Goal: Task Accomplishment & Management: Manage account settings

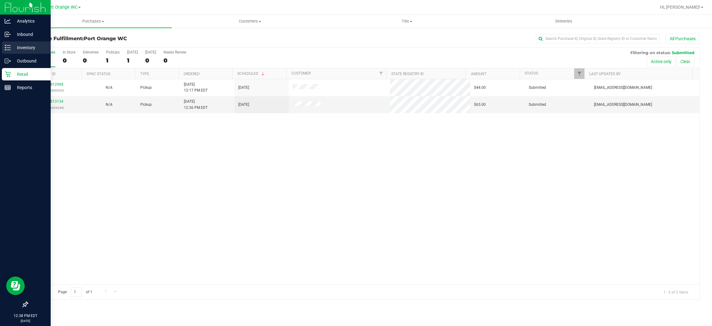
click at [28, 42] on div "Inventory" at bounding box center [26, 47] width 49 height 12
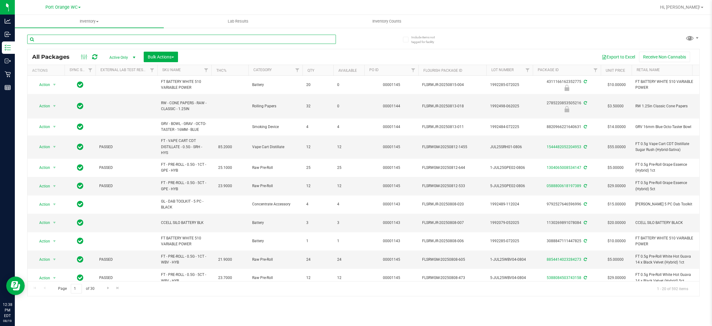
click at [164, 37] on input "text" at bounding box center [181, 39] width 309 height 9
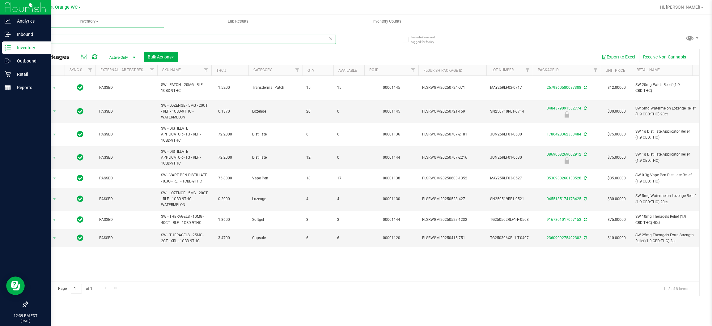
type input "relief"
click at [8, 74] on icon at bounding box center [8, 74] width 6 height 6
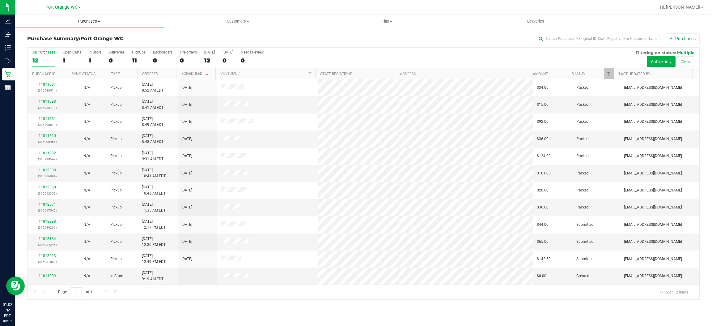
click at [95, 20] on span "Purchases" at bounding box center [89, 22] width 149 height 6
click at [50, 37] on span "Summary of purchases" at bounding box center [46, 37] width 63 height 5
click at [81, 21] on span "Purchases" at bounding box center [93, 22] width 157 height 6
click at [62, 46] on li "Fulfillment" at bounding box center [93, 44] width 157 height 7
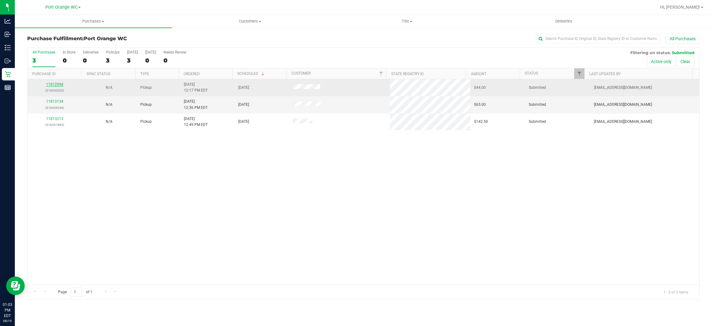
click at [59, 86] on link "11812998" at bounding box center [54, 84] width 17 height 4
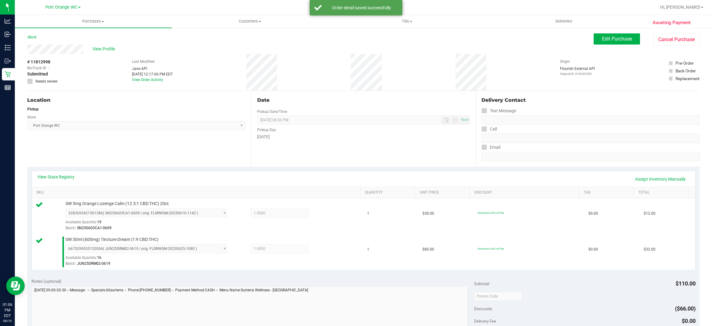
scroll to position [124, 0]
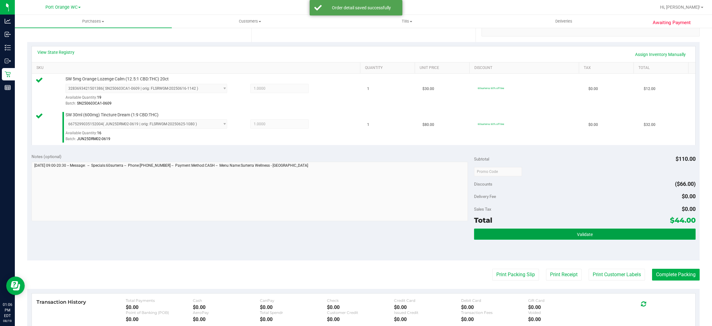
click at [591, 231] on button "Validate" at bounding box center [584, 233] width 221 height 11
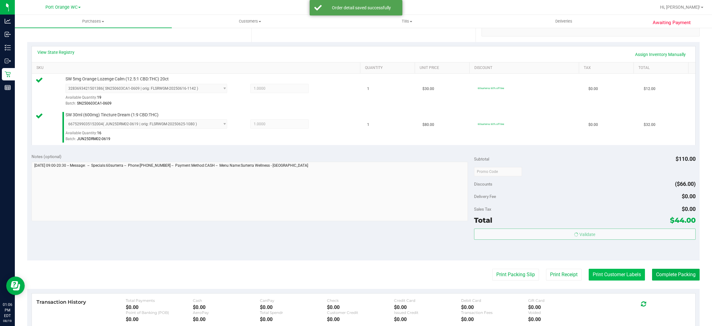
click at [598, 277] on button "Print Customer Labels" at bounding box center [616, 274] width 56 height 12
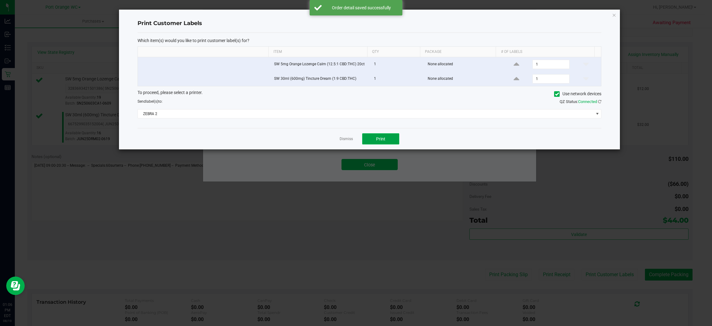
click at [386, 136] on button "Print" at bounding box center [380, 138] width 37 height 11
click at [342, 140] on link "Dismiss" at bounding box center [345, 138] width 13 height 5
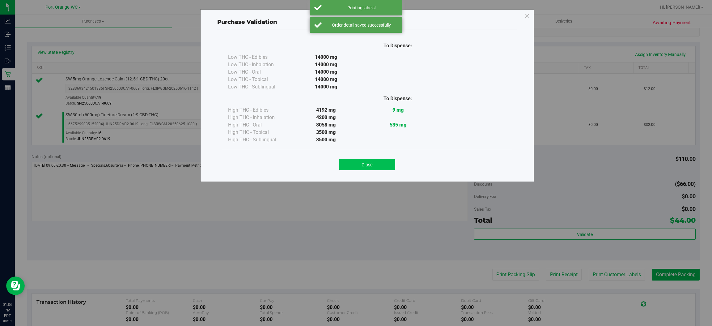
click at [354, 162] on button "Close" at bounding box center [367, 164] width 56 height 11
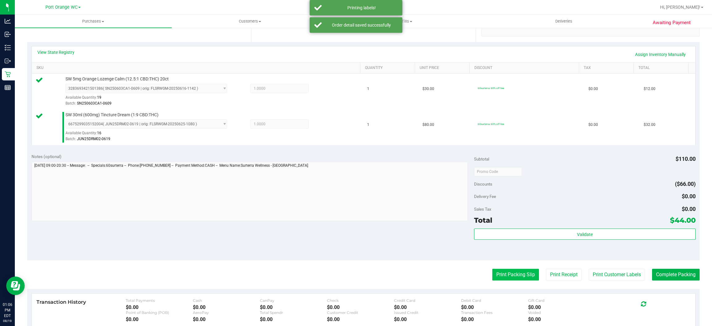
click at [506, 275] on button "Print Packing Slip" at bounding box center [515, 274] width 47 height 12
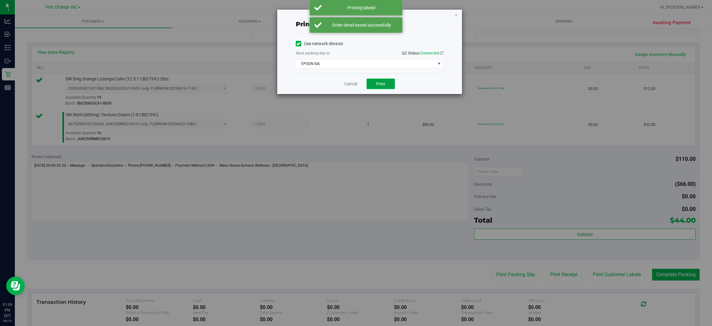
click at [392, 85] on button "Print" at bounding box center [380, 83] width 28 height 11
click at [350, 82] on link "Cancel" at bounding box center [350, 84] width 13 height 6
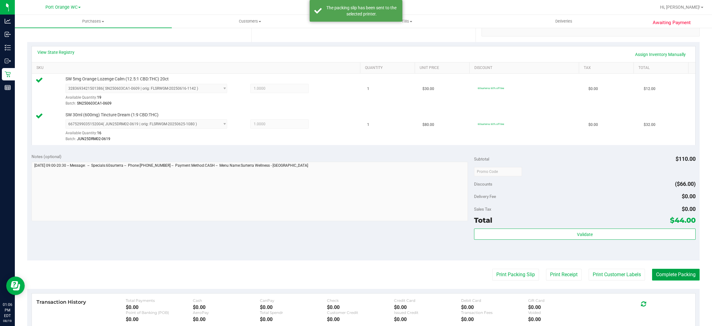
click at [665, 275] on button "Complete Packing" at bounding box center [676, 274] width 48 height 12
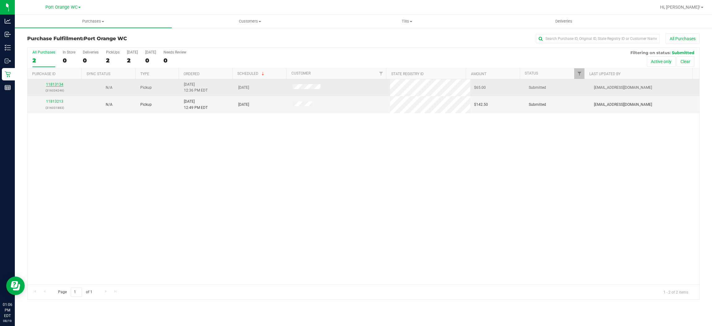
click at [58, 83] on link "11813134" at bounding box center [54, 84] width 17 height 4
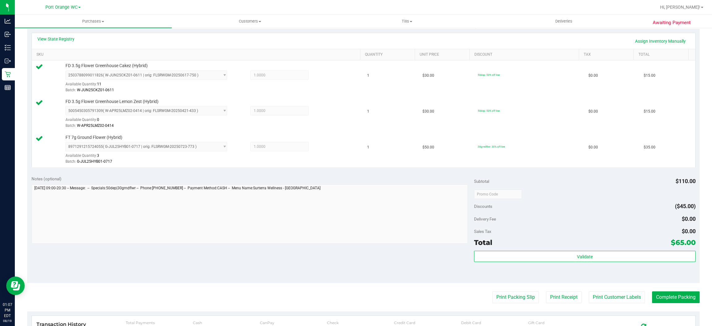
scroll to position [144, 0]
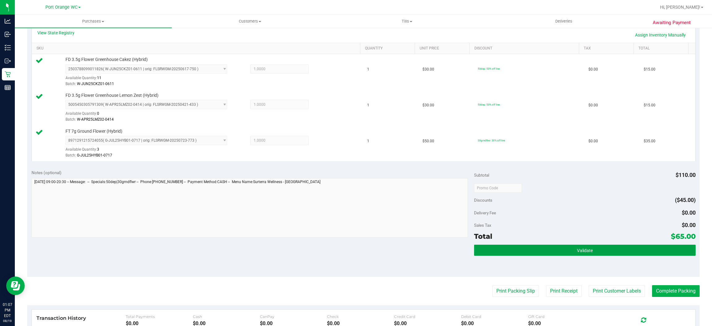
click at [557, 248] on button "Validate" at bounding box center [584, 249] width 221 height 11
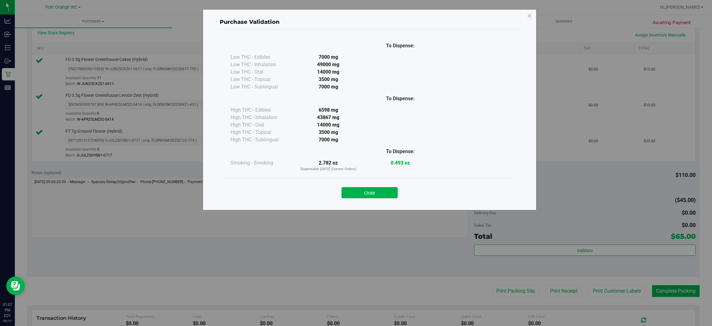
click at [608, 311] on div "Purchase Validation To Dispense: Low THC - Edibles 7000 mg" at bounding box center [358, 163] width 716 height 326
click at [377, 187] on button "Close" at bounding box center [369, 192] width 56 height 11
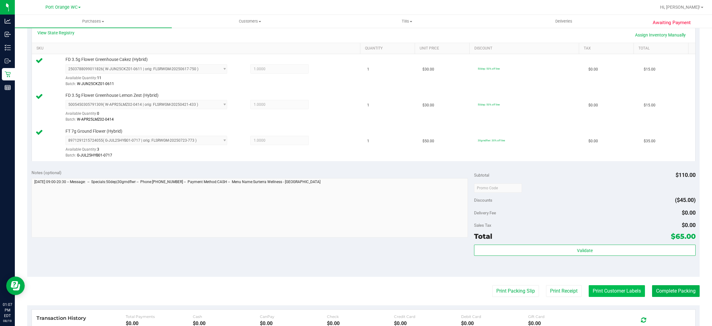
click at [606, 294] on button "Print Customer Labels" at bounding box center [616, 291] width 56 height 12
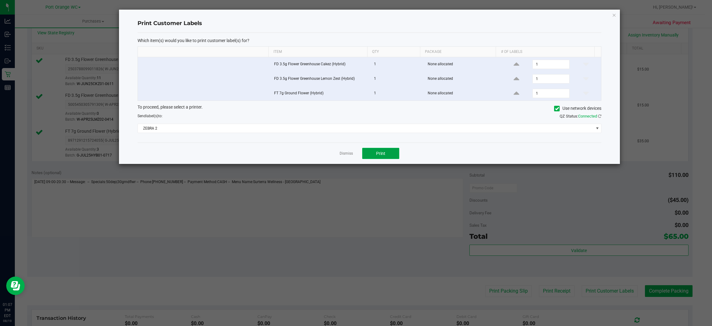
click at [386, 151] on button "Print" at bounding box center [380, 153] width 37 height 11
click at [344, 154] on link "Dismiss" at bounding box center [345, 153] width 13 height 5
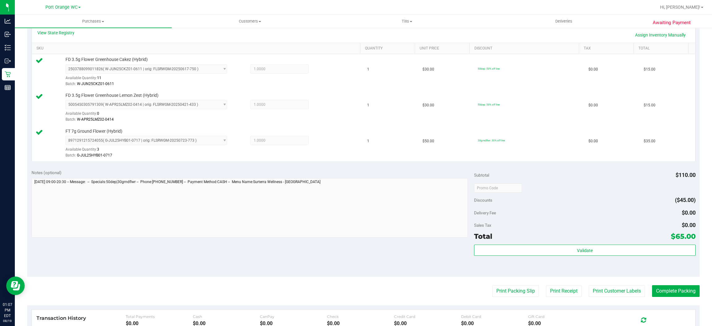
click at [484, 311] on div "Transaction History Total Payments $0.00 Cash $0.00 CanPay $0.00 Check $0.00 Cr…" at bounding box center [363, 326] width 663 height 34
click at [515, 292] on button "Print Packing Slip" at bounding box center [515, 291] width 47 height 12
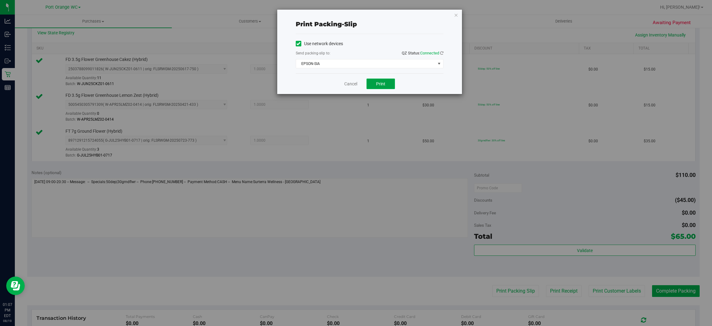
click at [385, 89] on button "Print" at bounding box center [380, 83] width 28 height 11
click at [345, 84] on link "Cancel" at bounding box center [350, 84] width 13 height 6
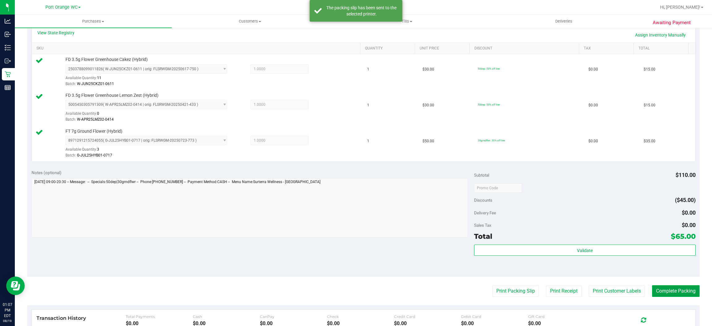
click at [664, 291] on button "Complete Packing" at bounding box center [676, 291] width 48 height 12
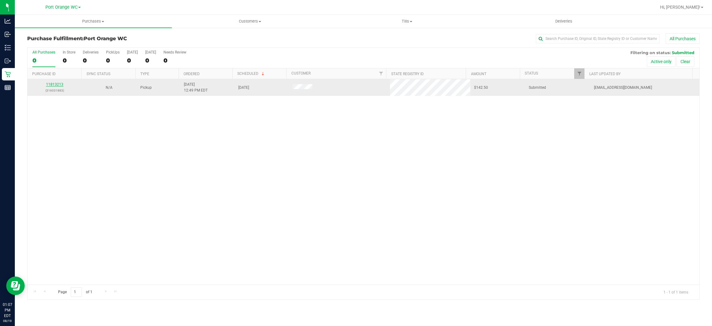
click at [55, 82] on link "11813213" at bounding box center [54, 84] width 17 height 4
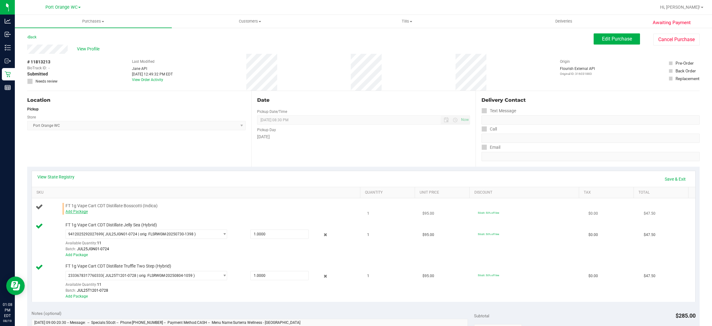
click at [79, 210] on link "Add Package" at bounding box center [76, 211] width 22 height 4
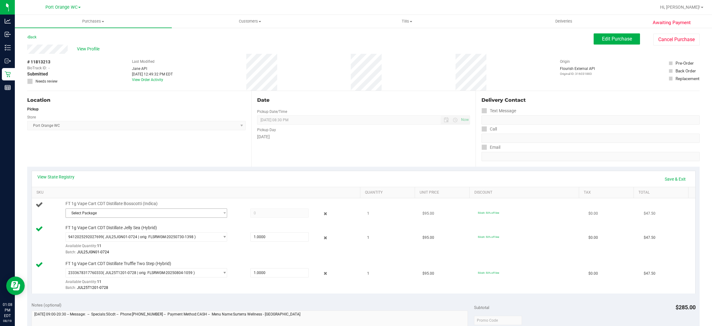
click at [94, 211] on span "Select Package" at bounding box center [142, 212] width 153 height 9
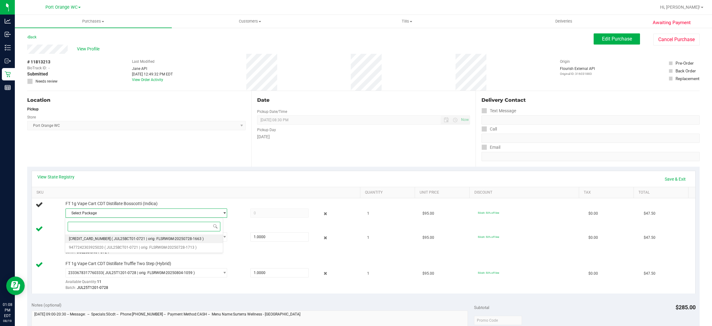
click at [111, 240] on span "( JUL25BCT01-0721 | orig: FLSRWGM-20250728-1663 )" at bounding box center [157, 238] width 92 height 4
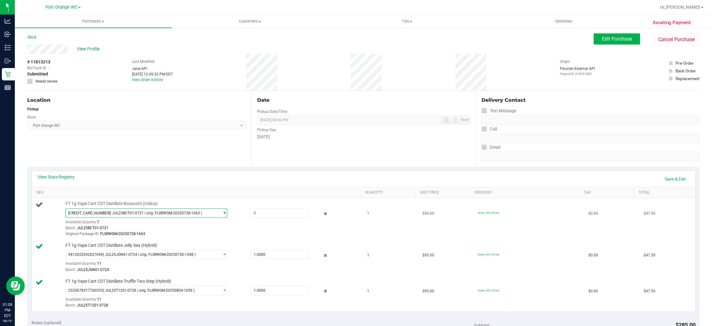
click at [167, 211] on span "( JUL25BCT01-0721 | orig: FLSRWGM-20250728-1663 )" at bounding box center [156, 213] width 92 height 4
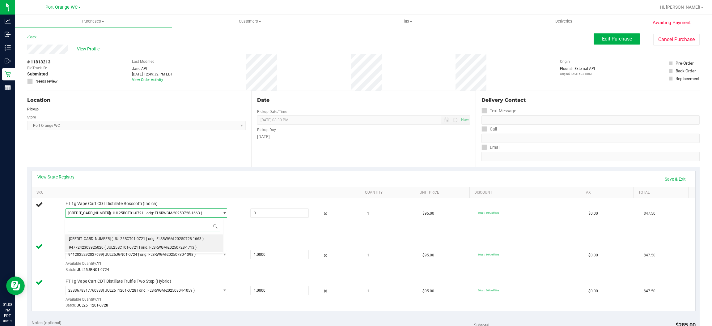
click at [92, 249] on span "9477242303925020" at bounding box center [86, 247] width 35 height 4
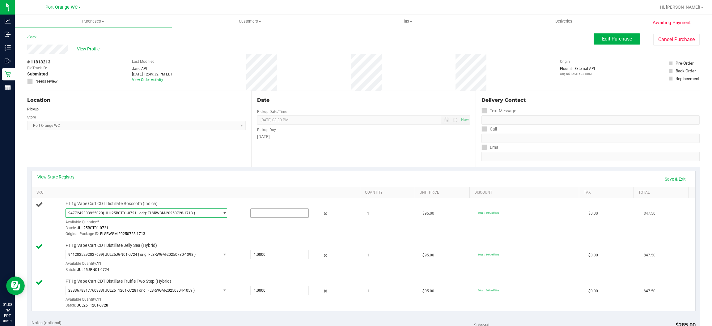
click at [250, 211] on input "text" at bounding box center [279, 212] width 58 height 9
type input "1"
click at [162, 146] on div "Location Pickup Store [GEOGRAPHIC_DATA] WC Select Store [PERSON_NAME][GEOGRAPHI…" at bounding box center [139, 129] width 224 height 76
type input "1.0000"
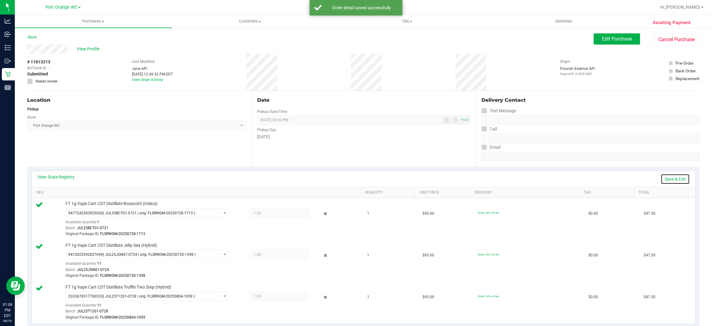
click at [664, 179] on link "Save & Exit" at bounding box center [674, 179] width 29 height 11
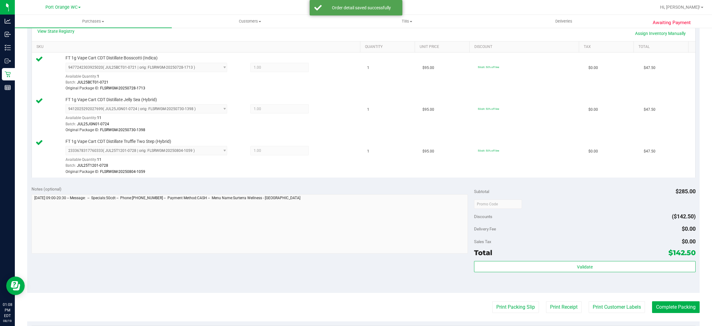
scroll to position [147, 0]
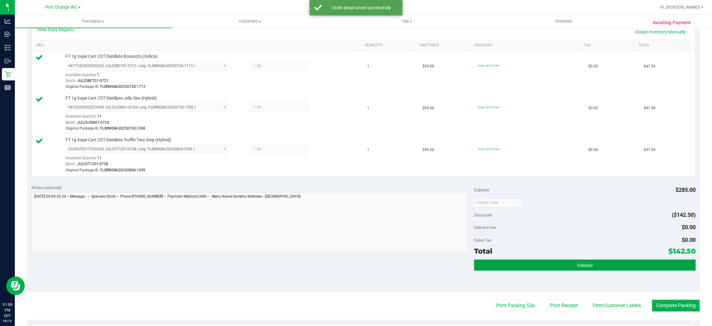
click at [591, 263] on button "Validate" at bounding box center [584, 264] width 221 height 11
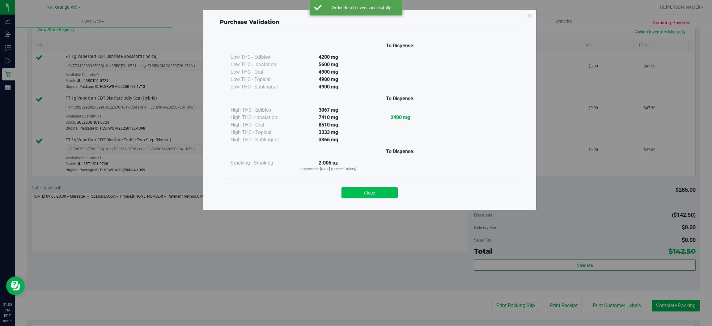
click at [374, 190] on button "Close" at bounding box center [369, 192] width 56 height 11
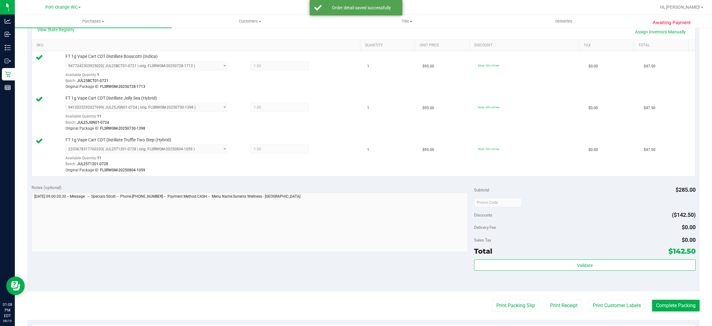
click at [597, 288] on div "Notes (optional) Subtotal $285.00 Discounts ($142.50) Delivery Fee $0.00 Sales …" at bounding box center [363, 235] width 672 height 111
click at [588, 301] on button "Print Customer Labels" at bounding box center [616, 305] width 56 height 12
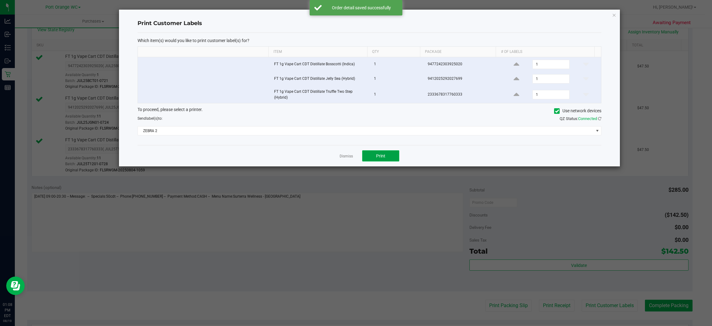
click at [376, 158] on span "Print" at bounding box center [380, 155] width 9 height 5
click at [342, 157] on link "Dismiss" at bounding box center [345, 156] width 13 height 5
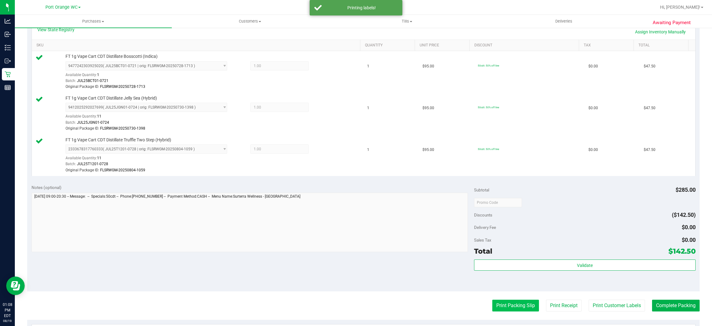
click at [500, 305] on button "Print Packing Slip" at bounding box center [515, 305] width 47 height 12
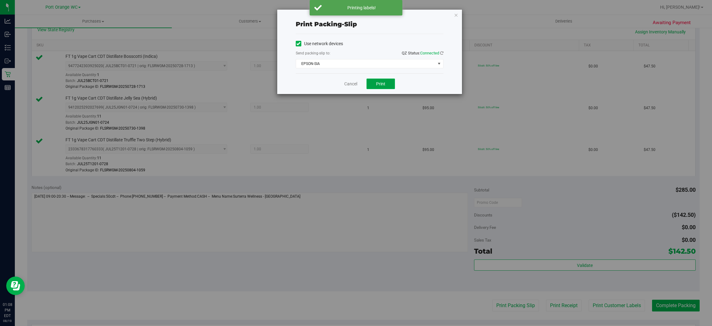
click at [376, 82] on span "Print" at bounding box center [380, 83] width 9 height 5
click at [348, 84] on link "Cancel" at bounding box center [350, 84] width 13 height 6
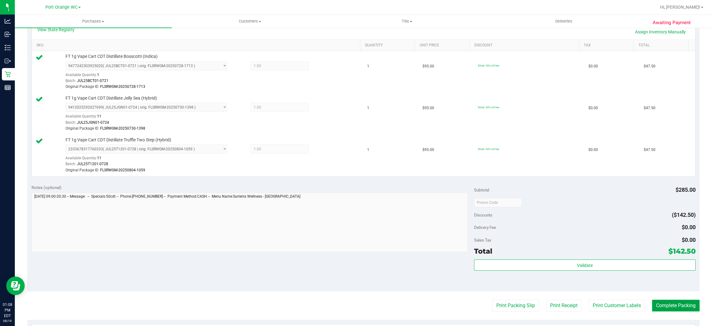
click at [686, 309] on button "Complete Packing" at bounding box center [676, 305] width 48 height 12
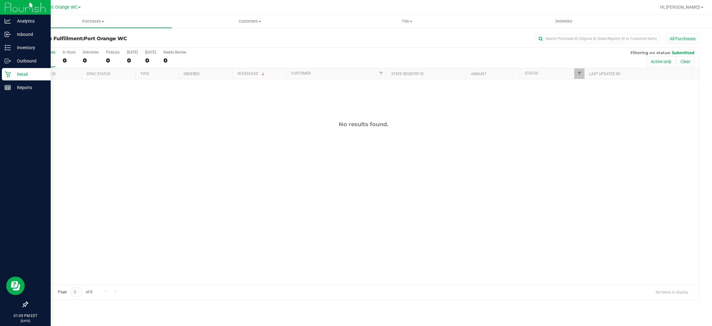
click at [4, 80] on link "Retail" at bounding box center [25, 74] width 51 height 13
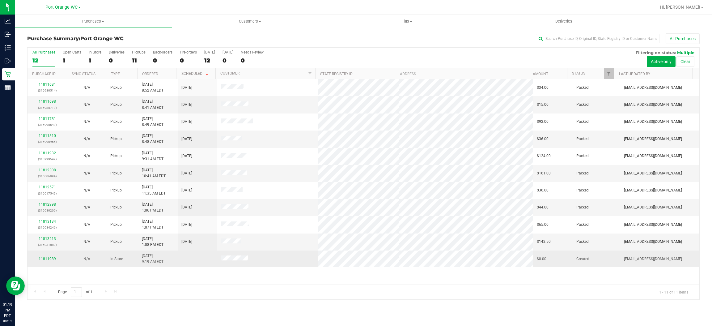
click at [48, 260] on link "11811989" at bounding box center [47, 258] width 17 height 4
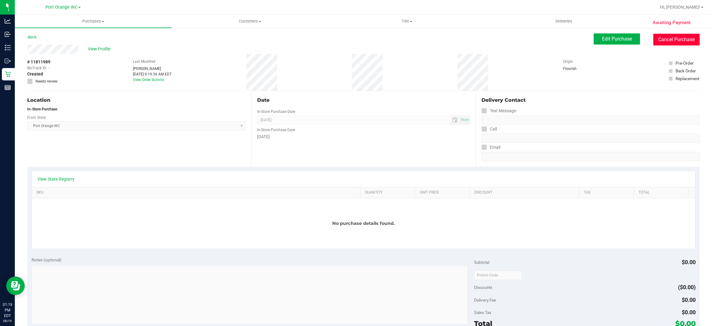
click at [678, 38] on button "Cancel Purchase" at bounding box center [676, 40] width 46 height 12
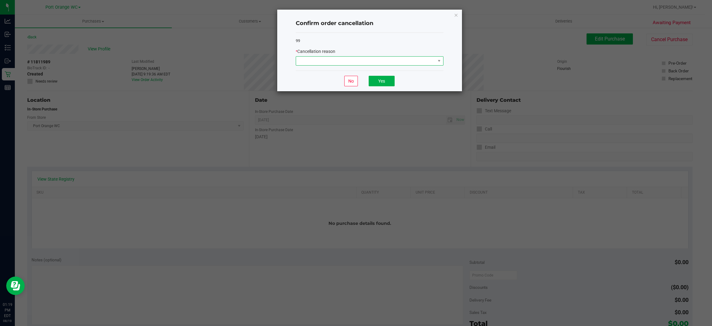
click at [380, 59] on span at bounding box center [365, 61] width 139 height 9
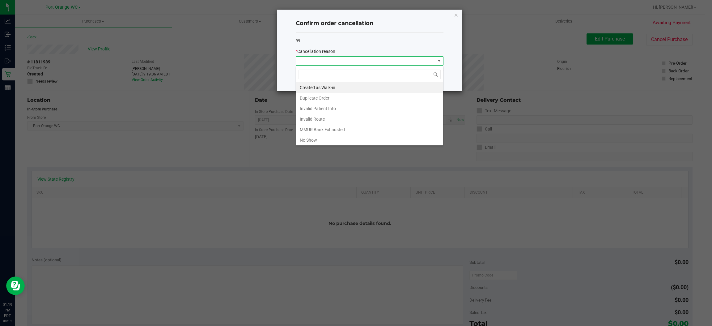
scroll to position [10, 147]
click at [333, 140] on li "No Show" at bounding box center [369, 140] width 147 height 11
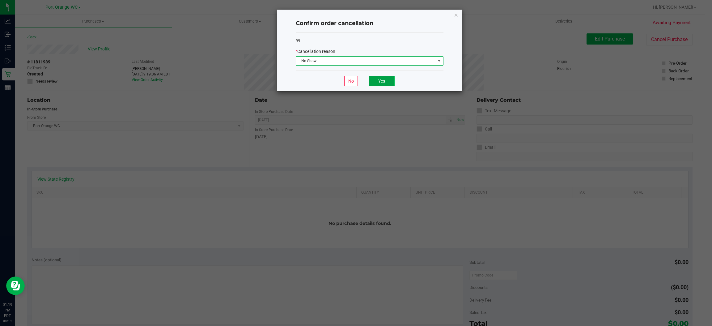
click at [381, 81] on button "Yes" at bounding box center [381, 81] width 26 height 11
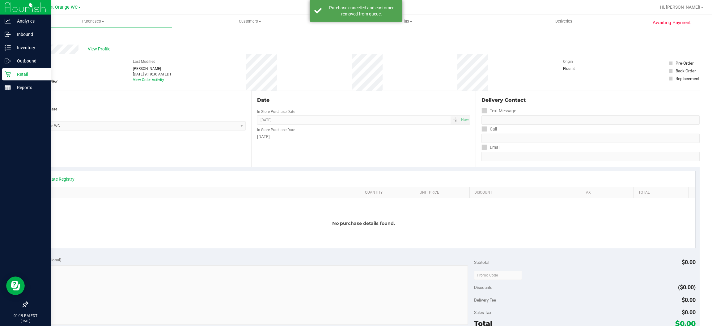
click at [5, 74] on icon at bounding box center [8, 74] width 6 height 6
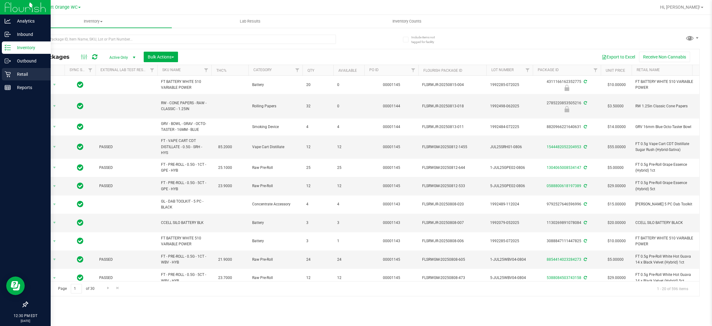
click at [2, 72] on div "Retail" at bounding box center [26, 74] width 49 height 12
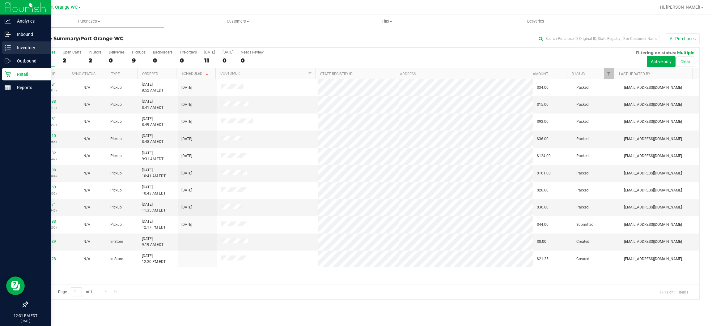
click at [8, 48] on icon at bounding box center [8, 47] width 6 height 6
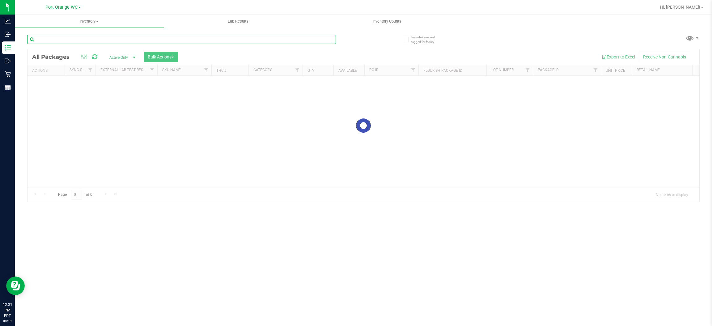
click at [182, 39] on div "Inventory All packages All inventory Waste log Create inventory Lab Results Inv…" at bounding box center [363, 170] width 697 height 311
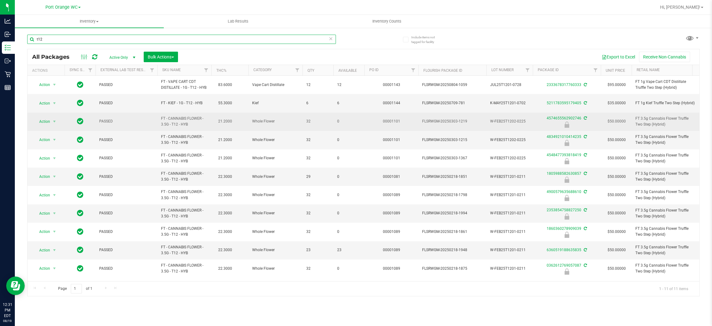
type input "t12"
click at [180, 121] on span "FT - CANNABIS FLOWER - 3.5G - T12 - HYB" at bounding box center [184, 122] width 47 height 12
copy td "FT - CANNABIS FLOWER - 3.5G - T12 - HYB"
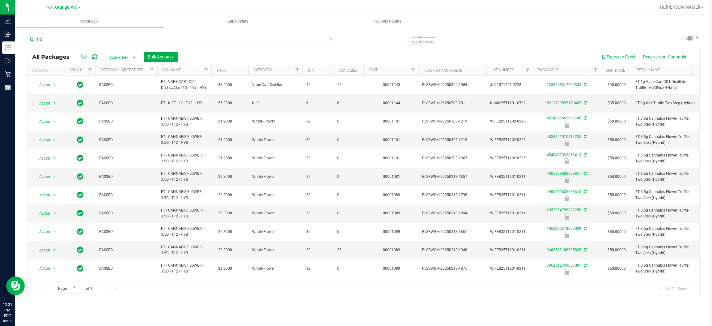
click at [330, 37] on icon at bounding box center [331, 38] width 4 height 7
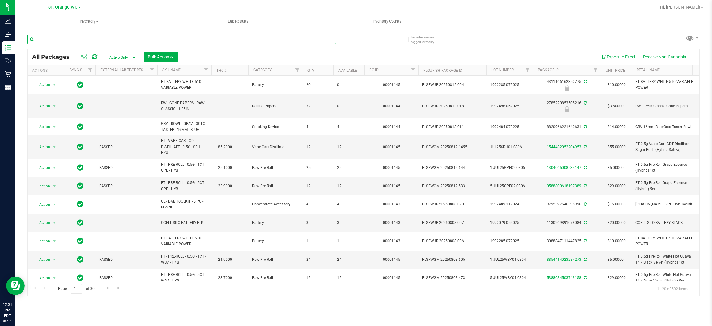
drag, startPoint x: 65, startPoint y: 38, endPoint x: 43, endPoint y: 42, distance: 22.0
click at [43, 42] on input "text" at bounding box center [181, 39] width 309 height 9
drag, startPoint x: 43, startPoint y: 44, endPoint x: 115, endPoint y: 35, distance: 72.2
paste input "FT - CANNABIS FLOWER - 3.5G - T12 - HYB"
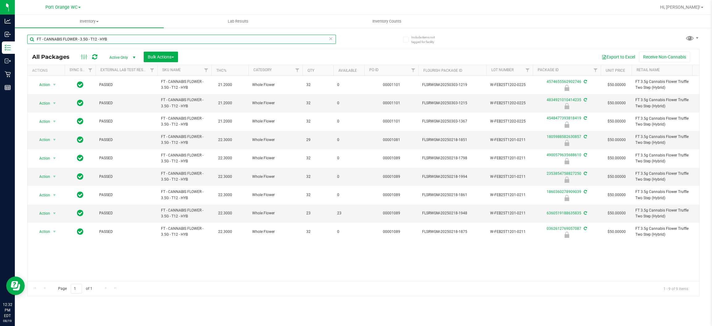
type input "FT - CANNABIS FLOWER - 3.5G - T12 - HYB"
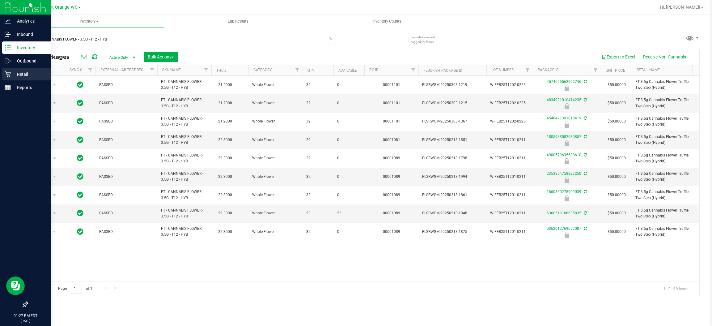
click at [14, 74] on p "Retail" at bounding box center [29, 73] width 37 height 7
